Goal: Communication & Community: Connect with others

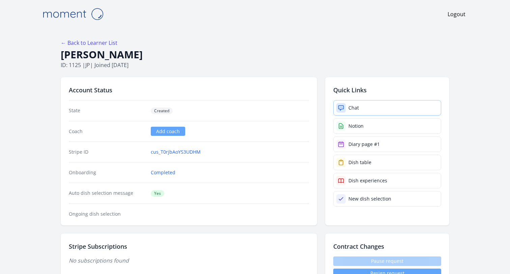
click at [353, 105] on div "Chat" at bounding box center [353, 108] width 10 height 7
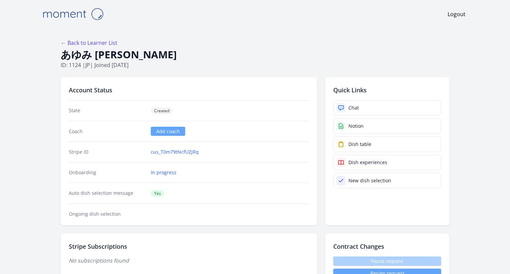
scroll to position [8, 0]
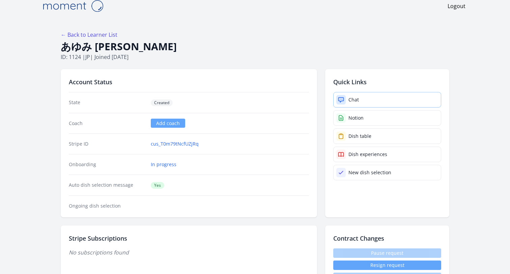
click at [370, 98] on link "Chat" at bounding box center [387, 100] width 108 height 16
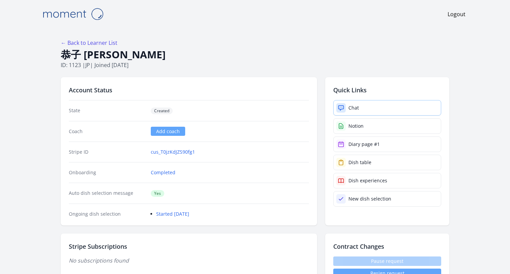
click at [379, 111] on link "Chat" at bounding box center [387, 108] width 108 height 16
click at [349, 108] on div "Chat" at bounding box center [353, 108] width 10 height 7
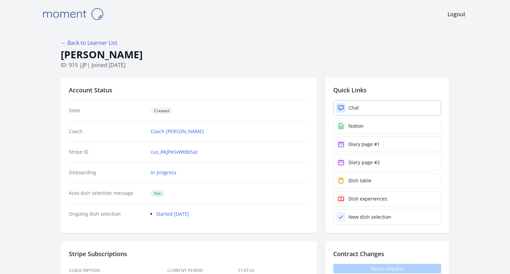
click at [392, 110] on link "Chat" at bounding box center [387, 108] width 108 height 16
